Goal: Task Accomplishment & Management: Complete application form

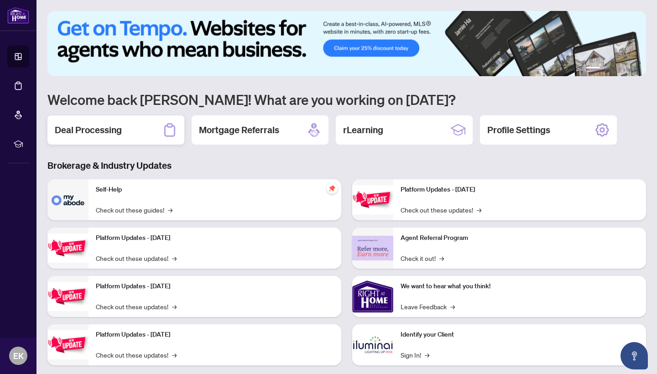
click at [103, 130] on h2 "Deal Processing" at bounding box center [88, 130] width 67 height 13
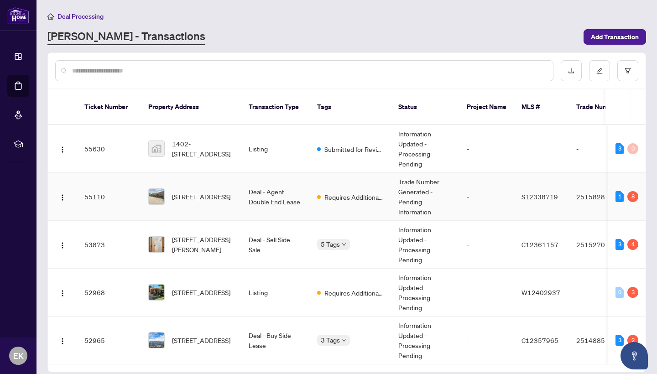
click at [206, 192] on span "[STREET_ADDRESS]" at bounding box center [201, 197] width 58 height 10
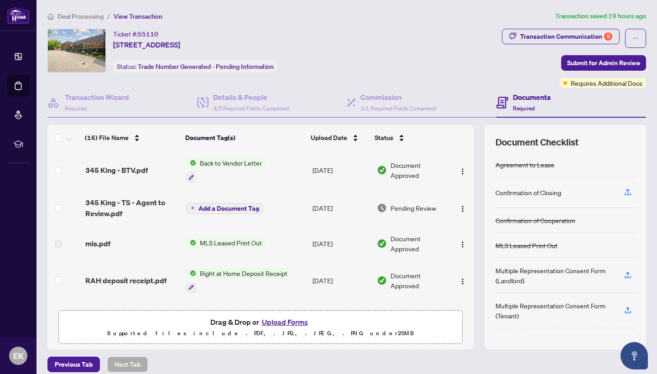
click at [276, 323] on button "Upload Forms" at bounding box center [285, 322] width 52 height 12
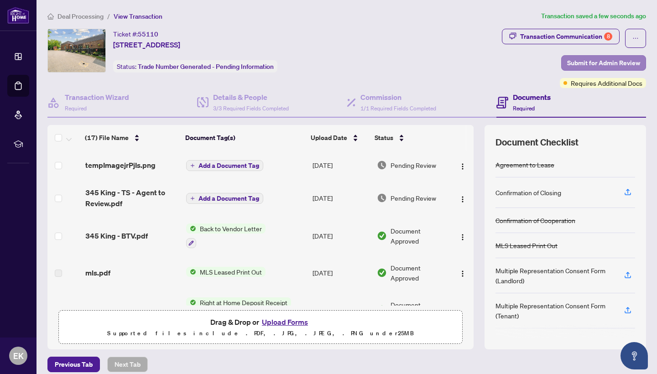
click at [602, 62] on span "Submit for Admin Review" at bounding box center [603, 63] width 73 height 15
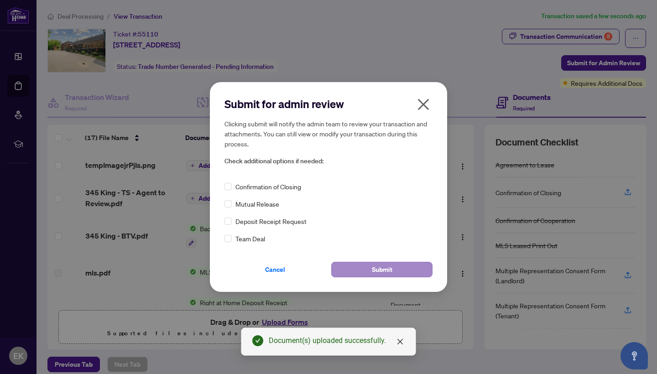
click at [410, 270] on button "Submit" at bounding box center [381, 270] width 101 height 16
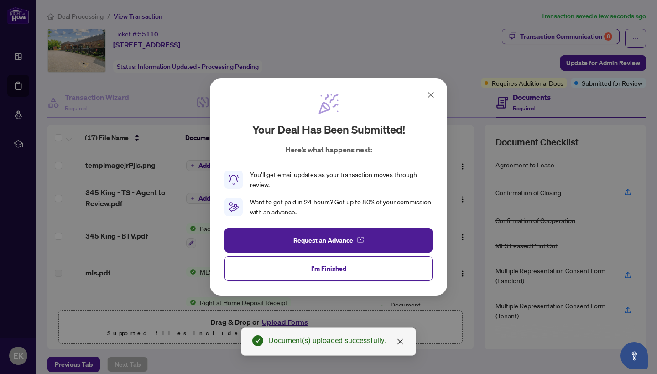
click at [558, 36] on div "Your deal has been submitted! Here’s what happens next: You’ll get email update…" at bounding box center [328, 187] width 657 height 374
click at [377, 263] on button "I'm Finished" at bounding box center [328, 268] width 208 height 25
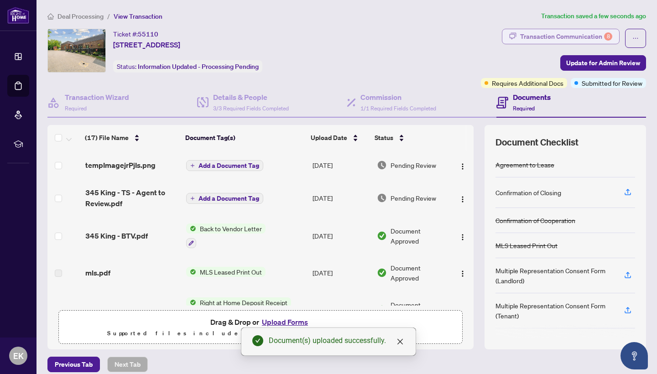
click at [560, 36] on div "Transaction Communication 8" at bounding box center [566, 36] width 92 height 15
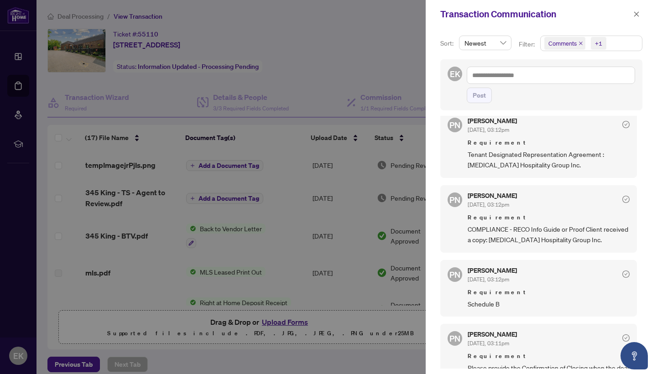
scroll to position [160, 0]
click at [446, 135] on div "PN [PERSON_NAME] [DATE], 03:12pm Requirement Tenant Designated Representation A…" at bounding box center [538, 145] width 197 height 68
click at [390, 69] on div at bounding box center [328, 187] width 657 height 374
click at [373, 52] on div at bounding box center [328, 187] width 657 height 374
